Goal: Transaction & Acquisition: Purchase product/service

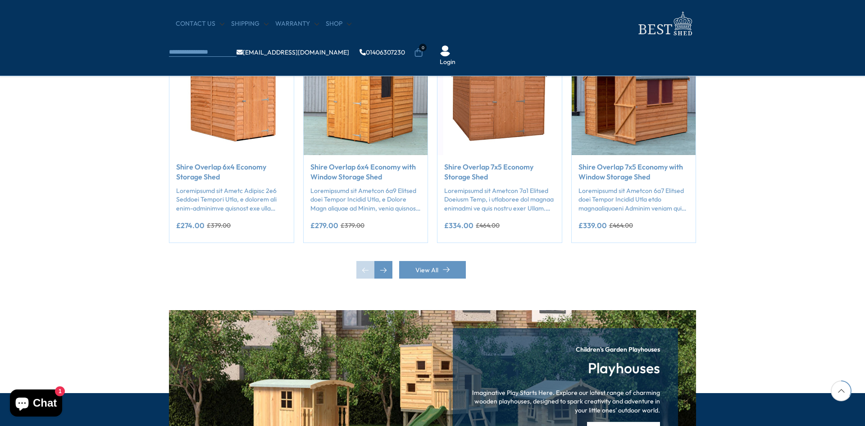
scroll to position [811, 0]
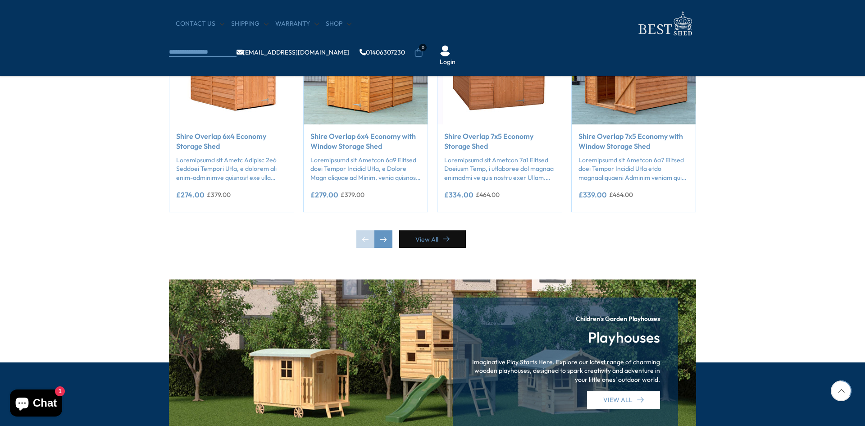
click at [418, 241] on link "View All" at bounding box center [432, 239] width 67 height 18
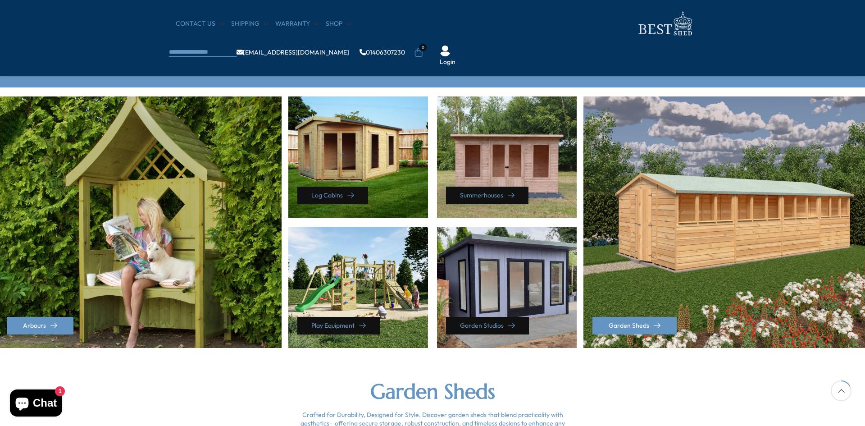
scroll to position [360, 0]
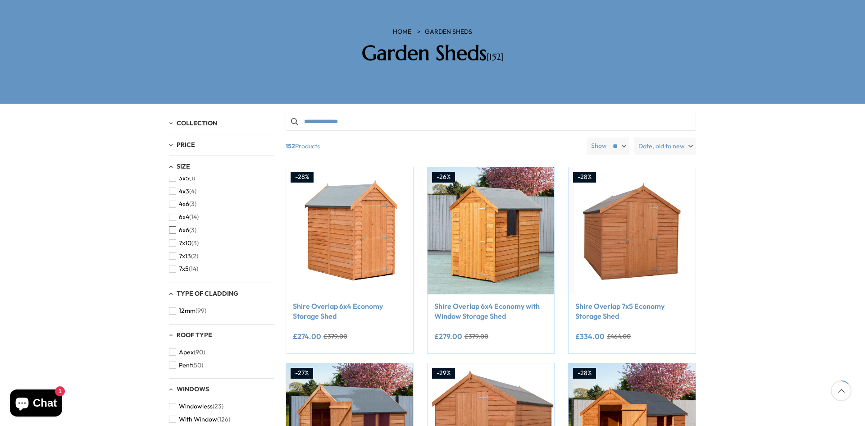
scroll to position [129, 0]
click at [172, 219] on span "button" at bounding box center [172, 222] width 7 height 7
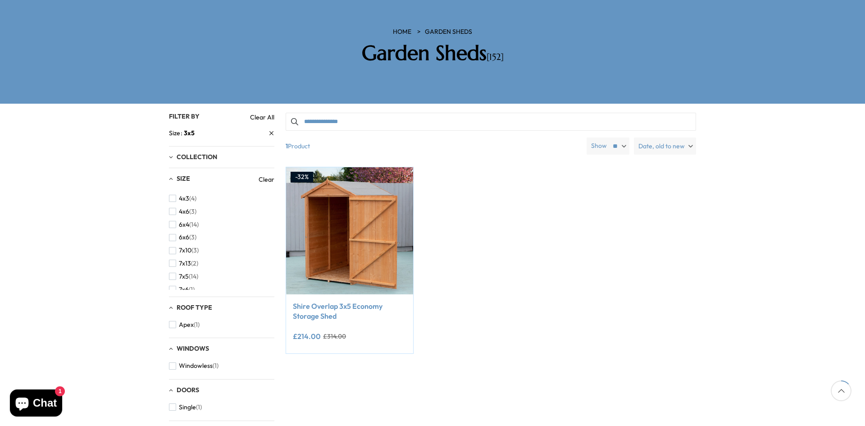
scroll to position [135, 0]
click at [173, 240] on span "button" at bounding box center [172, 243] width 7 height 7
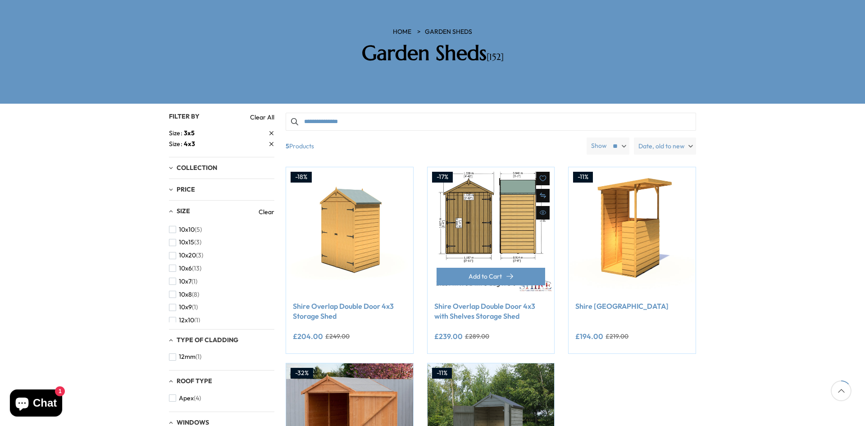
click at [481, 192] on img at bounding box center [491, 230] width 127 height 127
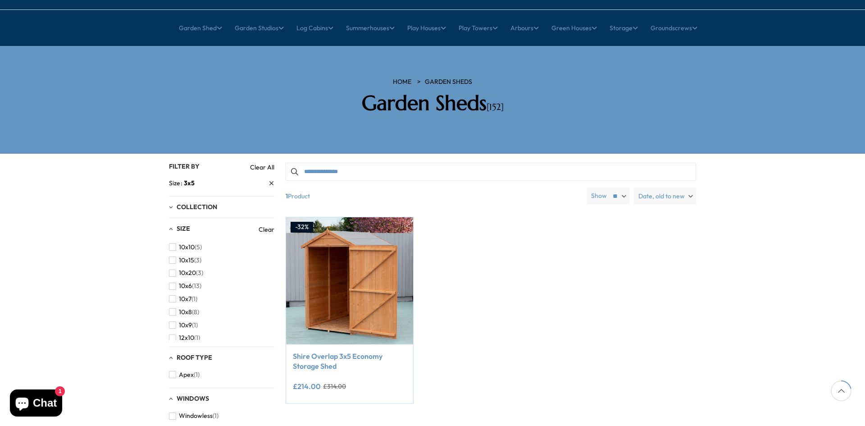
scroll to position [135, 0]
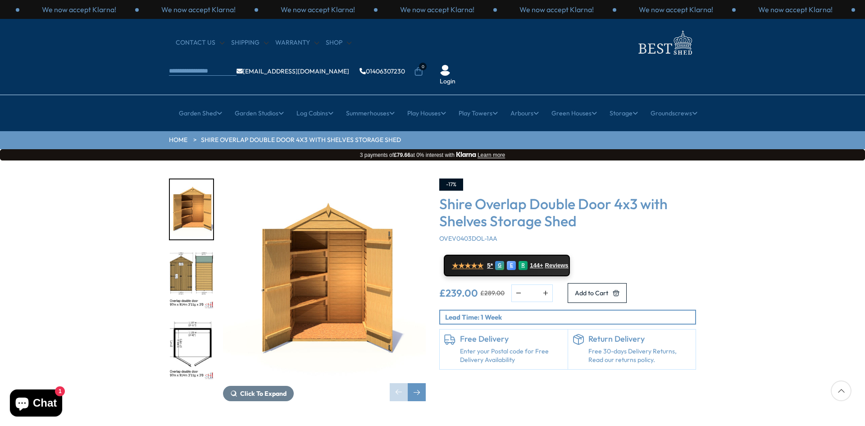
click at [194, 250] on img "2 / 11" at bounding box center [191, 280] width 43 height 60
